Goal: Use online tool/utility: Utilize a website feature to perform a specific function

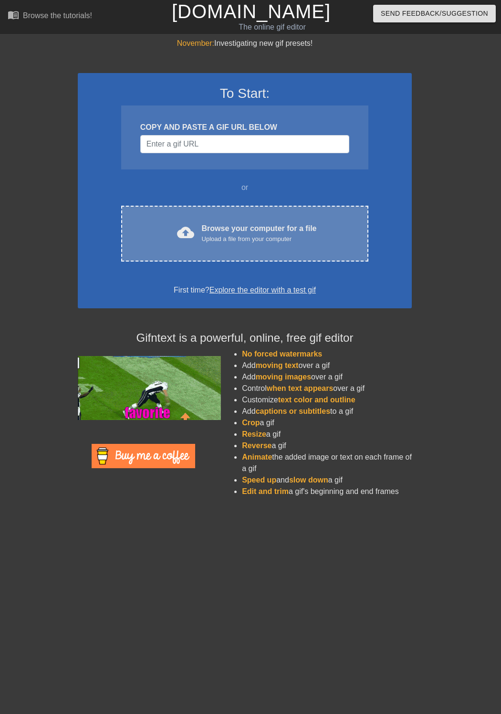
click at [208, 229] on div "Browse your computer for a file Upload a file from your computer" at bounding box center [259, 233] width 115 height 21
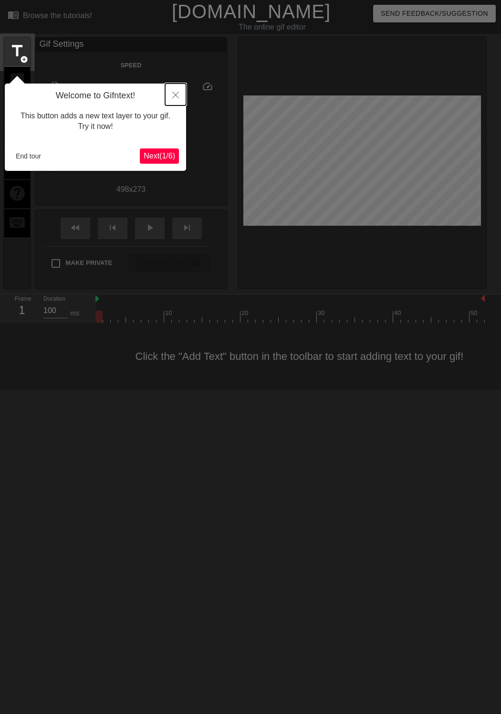
click at [177, 94] on icon "Close" at bounding box center [175, 95] width 7 height 7
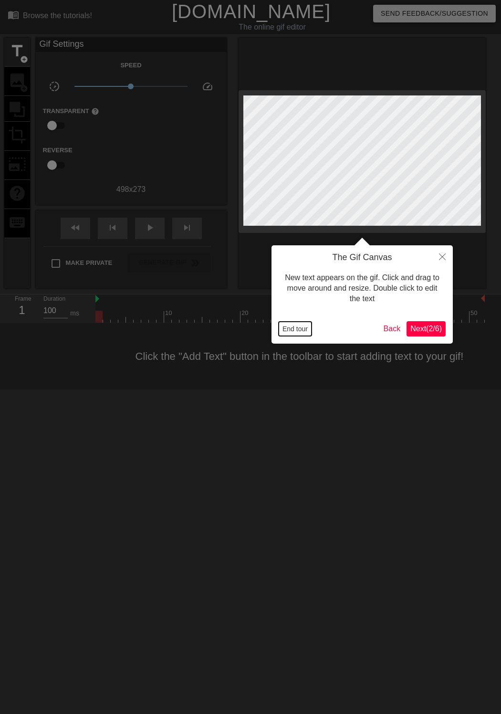
click at [307, 325] on button "End tour" at bounding box center [295, 329] width 33 height 14
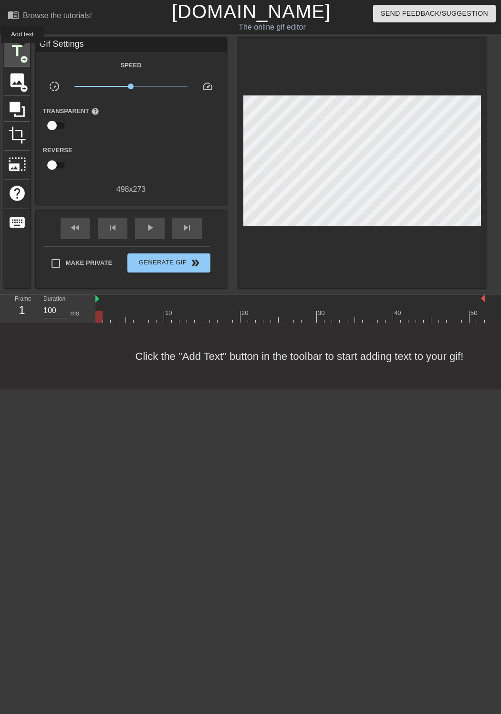
click at [21, 49] on span "title" at bounding box center [17, 51] width 18 height 18
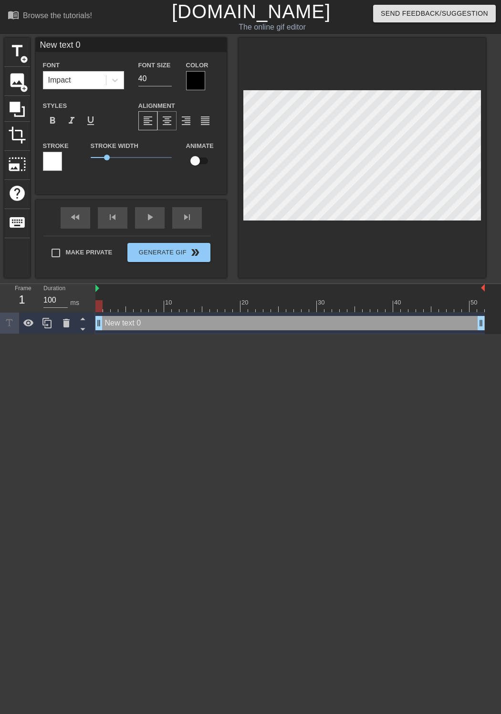
scroll to position [1, 2]
type input "Y"
type textarea "Y"
type input "Yn"
type textarea "Yn"
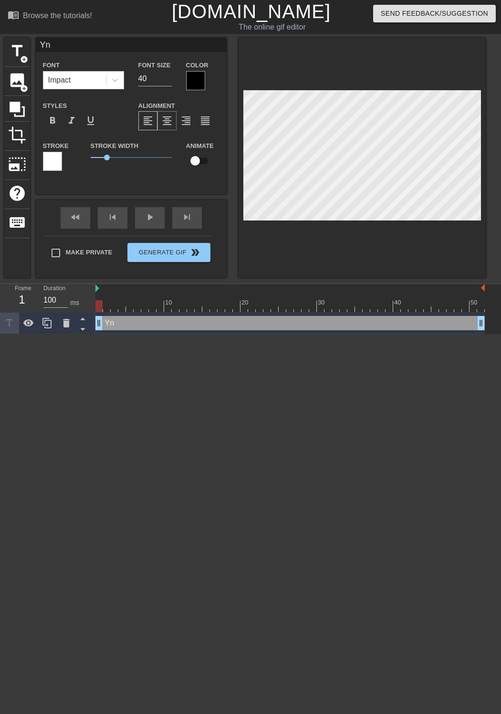
type input "Ynn"
type textarea "Ynn"
type input "Ynna"
type textarea "Ynna"
type input "Ynnah"
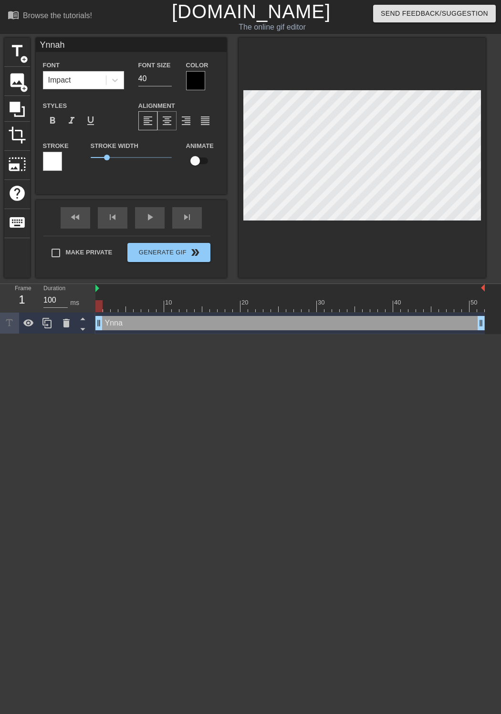
scroll to position [1, 1]
type textarea "Ynnah"
drag, startPoint x: 98, startPoint y: 305, endPoint x: 131, endPoint y: 303, distance: 32.5
click at [131, 303] on div at bounding box center [129, 306] width 7 height 12
click at [150, 305] on div at bounding box center [289, 306] width 389 height 12
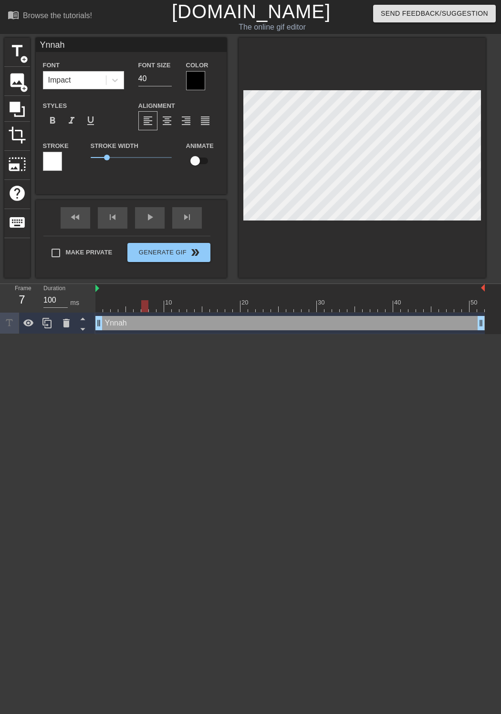
click at [143, 303] on div at bounding box center [289, 306] width 389 height 12
drag, startPoint x: 194, startPoint y: 301, endPoint x: 208, endPoint y: 300, distance: 13.9
click at [196, 301] on div at bounding box center [289, 306] width 389 height 12
click at [220, 297] on div at bounding box center [222, 299] width 8 height 12
drag, startPoint x: 236, startPoint y: 295, endPoint x: 361, endPoint y: 291, distance: 125.1
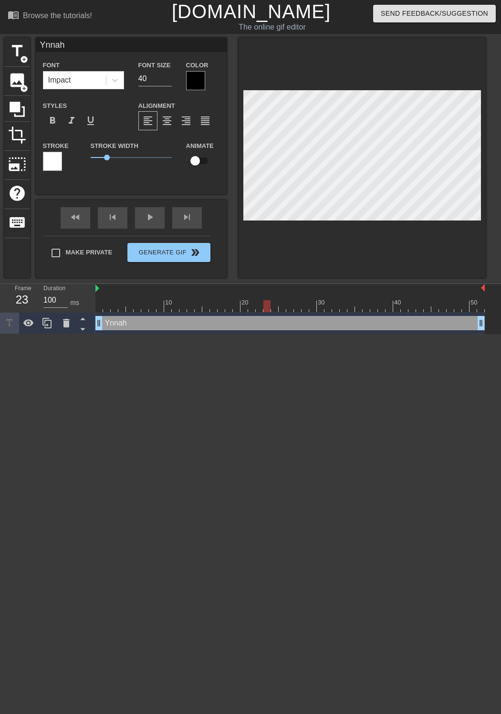
click at [361, 291] on div "10 20 30 40 50" at bounding box center [289, 298] width 389 height 28
drag, startPoint x: 337, startPoint y: 304, endPoint x: 344, endPoint y: 246, distance: 59.1
click at [362, 302] on div at bounding box center [289, 306] width 389 height 12
drag, startPoint x: 389, startPoint y: 305, endPoint x: 407, endPoint y: 304, distance: 18.2
click at [407, 304] on div at bounding box center [289, 306] width 389 height 12
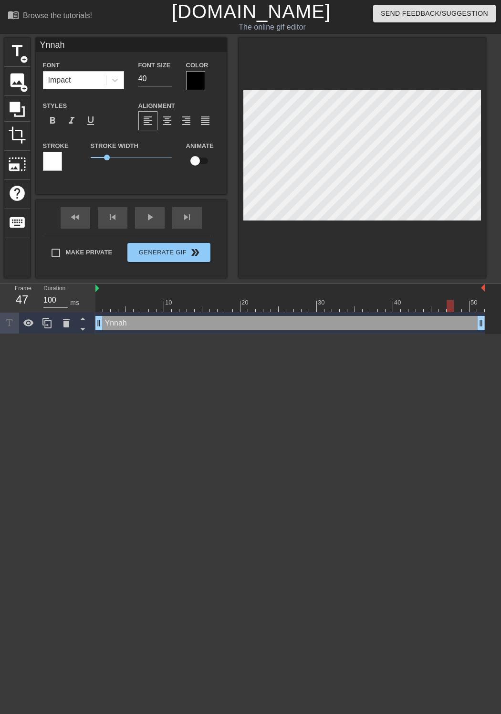
drag, startPoint x: 417, startPoint y: 308, endPoint x: 449, endPoint y: 305, distance: 32.1
click at [449, 305] on div at bounding box center [289, 306] width 389 height 12
drag, startPoint x: 460, startPoint y: 303, endPoint x: 485, endPoint y: 305, distance: 24.9
click at [483, 304] on div at bounding box center [289, 306] width 389 height 12
drag, startPoint x: 116, startPoint y: 303, endPoint x: 97, endPoint y: 303, distance: 19.1
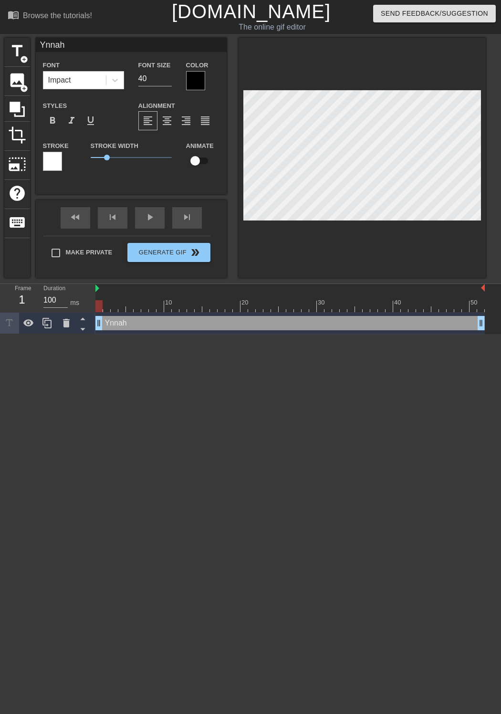
click at [97, 303] on div at bounding box center [289, 306] width 389 height 12
drag, startPoint x: 105, startPoint y: 304, endPoint x: 81, endPoint y: 299, distance: 24.4
click at [81, 299] on div "Frame 1 Duration 100 ms 10 20 30 40 50 Ynnah drag_handle drag_handle" at bounding box center [250, 309] width 501 height 50
click at [116, 305] on div at bounding box center [289, 306] width 389 height 12
